Goal: Find specific page/section: Find specific page/section

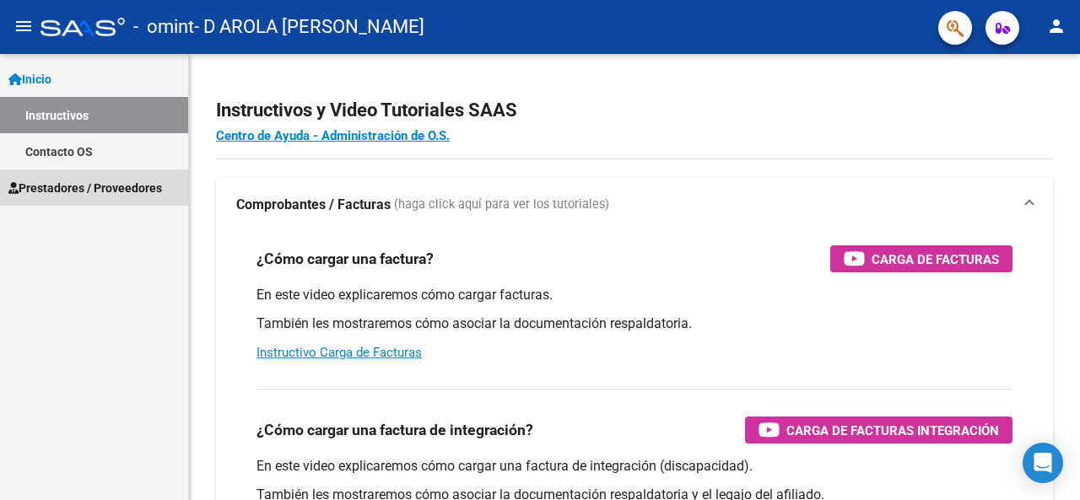
click at [84, 181] on span "Prestadores / Proveedores" at bounding box center [85, 188] width 154 height 19
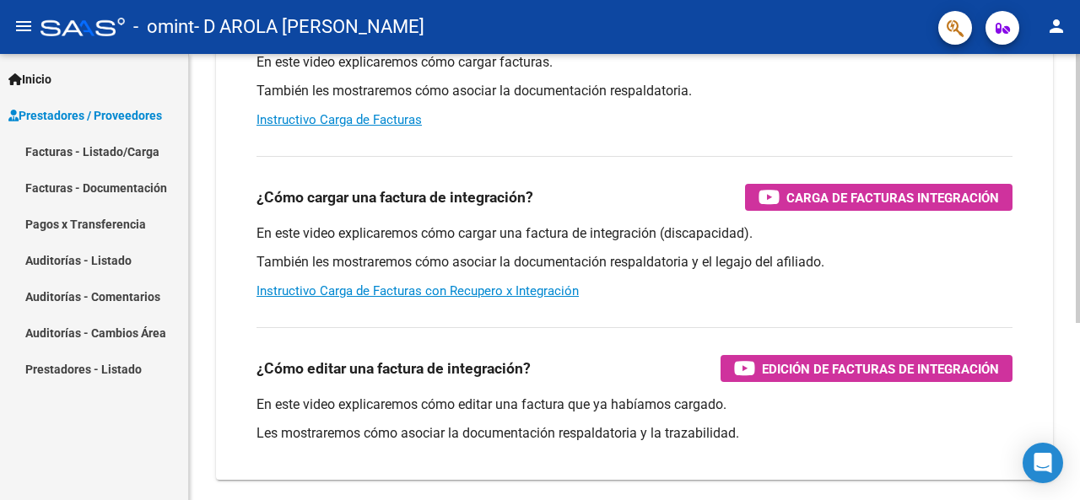
scroll to position [293, 0]
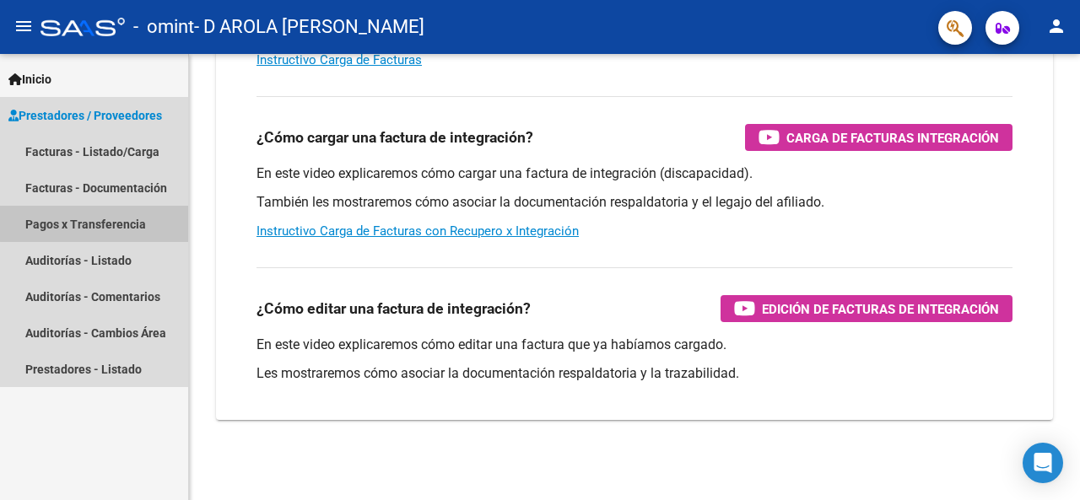
click at [100, 219] on link "Pagos x Transferencia" at bounding box center [94, 224] width 188 height 36
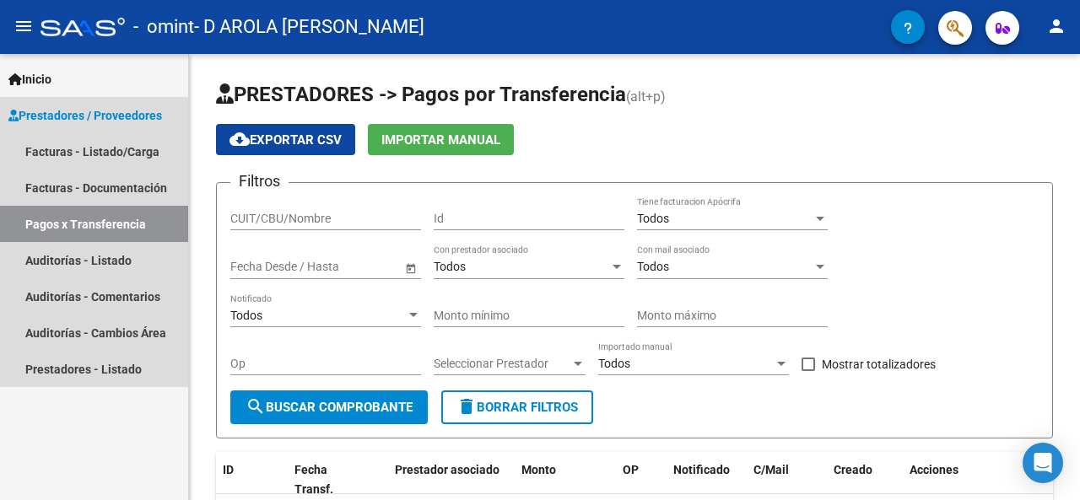
click at [77, 117] on span "Prestadores / Proveedores" at bounding box center [85, 115] width 154 height 19
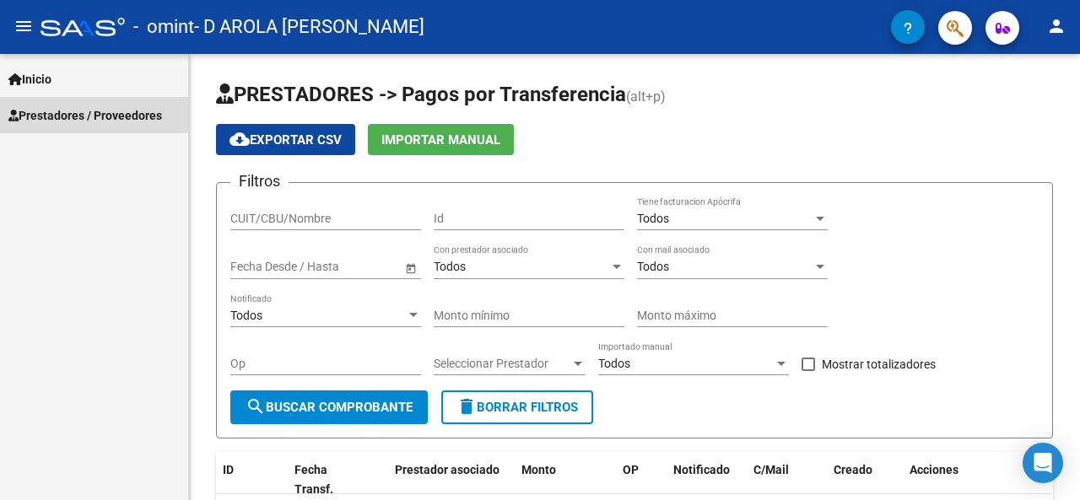
click at [77, 117] on span "Prestadores / Proveedores" at bounding box center [85, 115] width 154 height 19
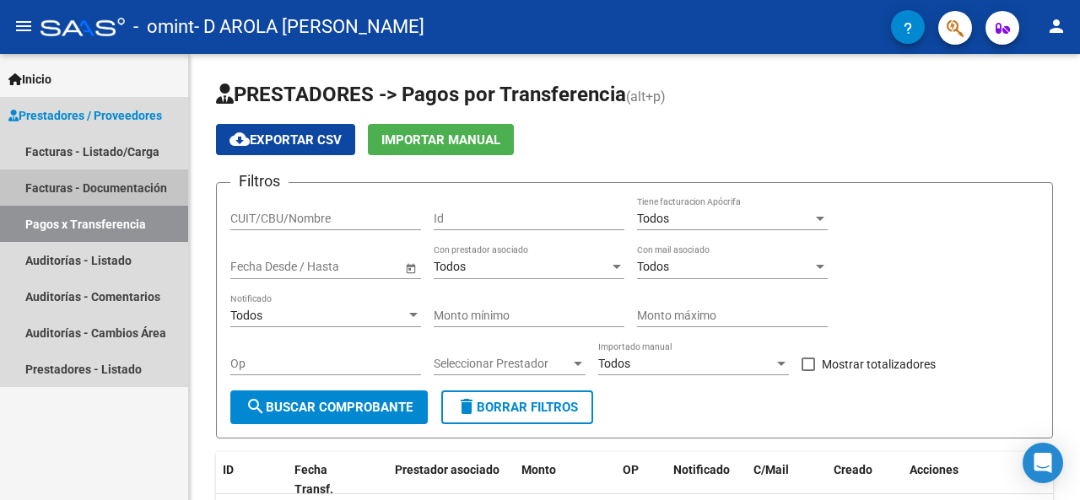
click at [93, 183] on link "Facturas - Documentación" at bounding box center [94, 188] width 188 height 36
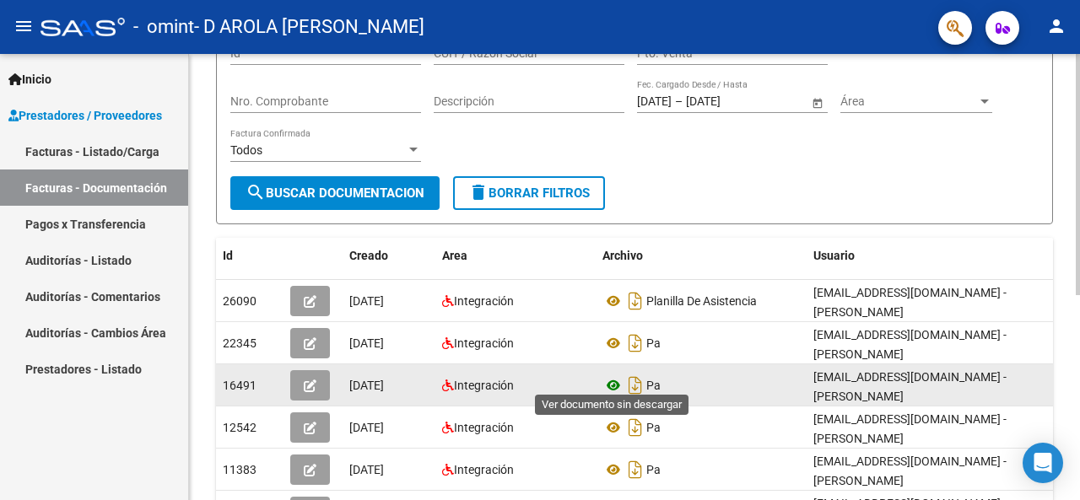
scroll to position [0, 91]
